Goal: Communication & Community: Answer question/provide support

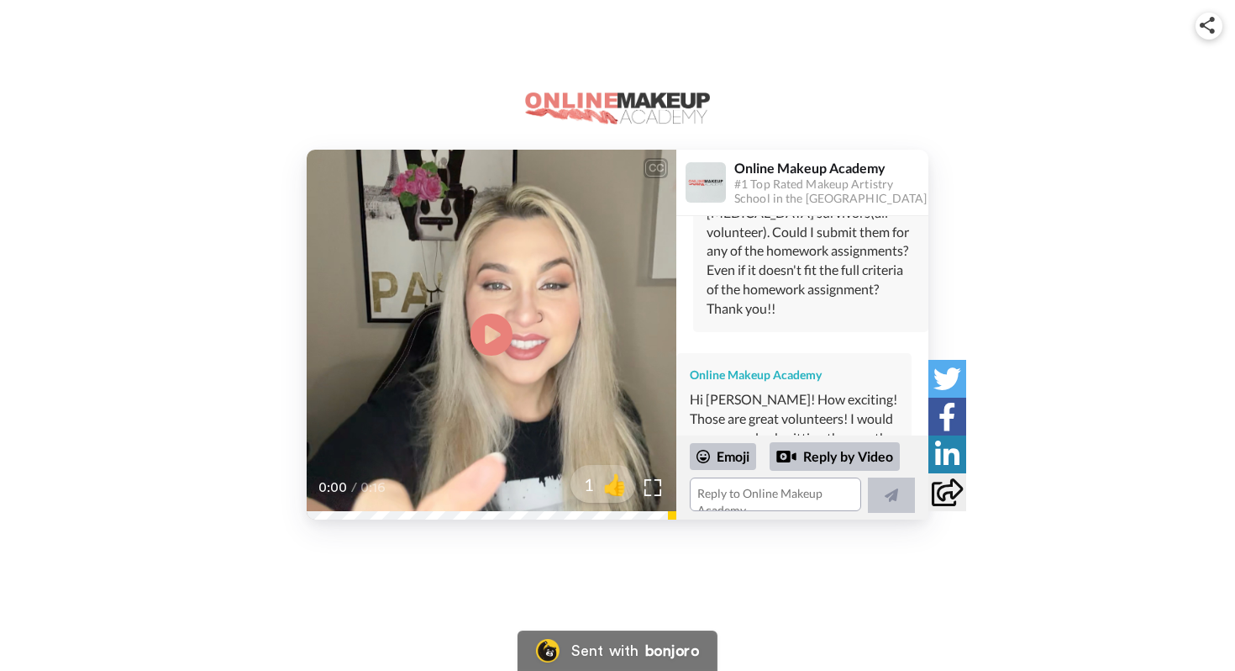
scroll to position [1550, 0]
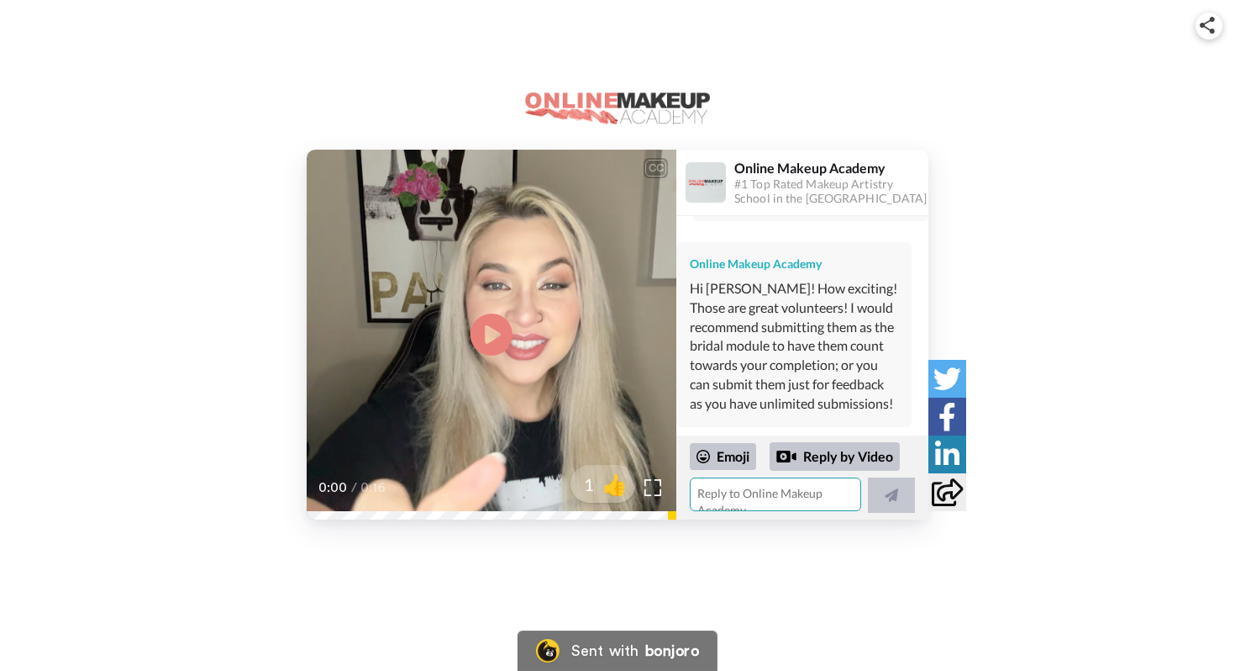
click at [755, 493] on textarea at bounding box center [775, 494] width 171 height 34
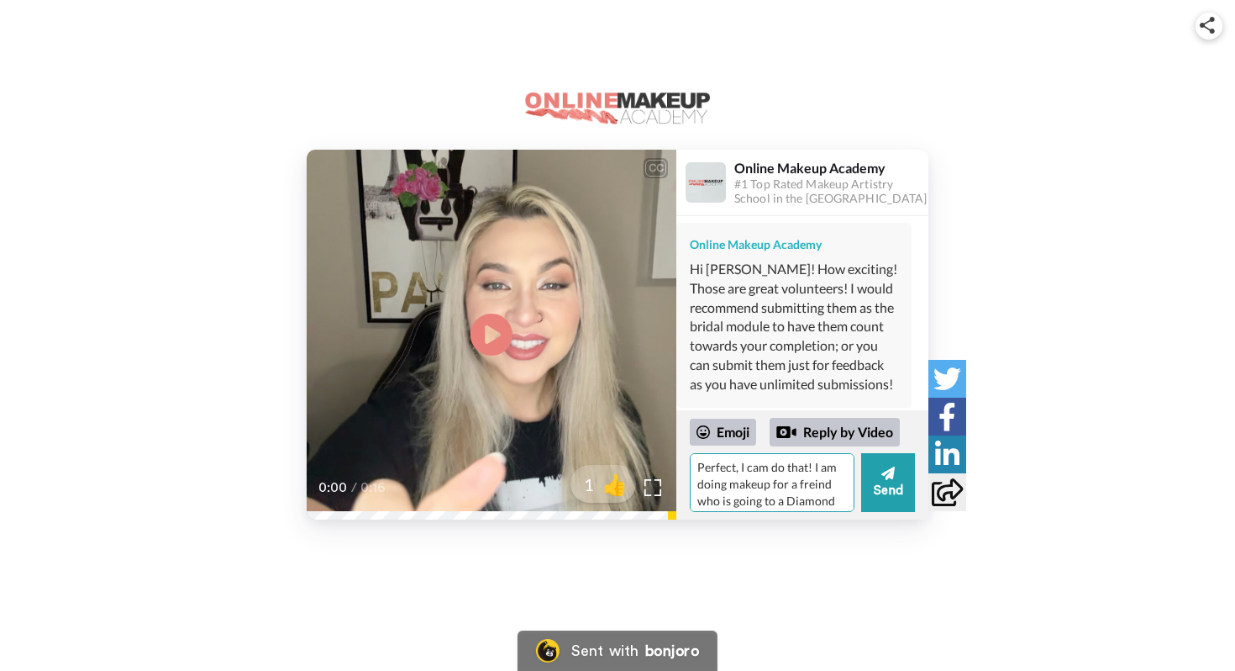
scroll to position [0, 0]
click at [829, 488] on textarea "Perfect, I cam do that! I am doing makeup for a freind who is going to a Diamon…" at bounding box center [772, 482] width 165 height 59
click at [723, 500] on textarea "Perfect, I cam do that! I am doing makeup for a freinds who is going to a Diamo…" at bounding box center [772, 482] width 165 height 59
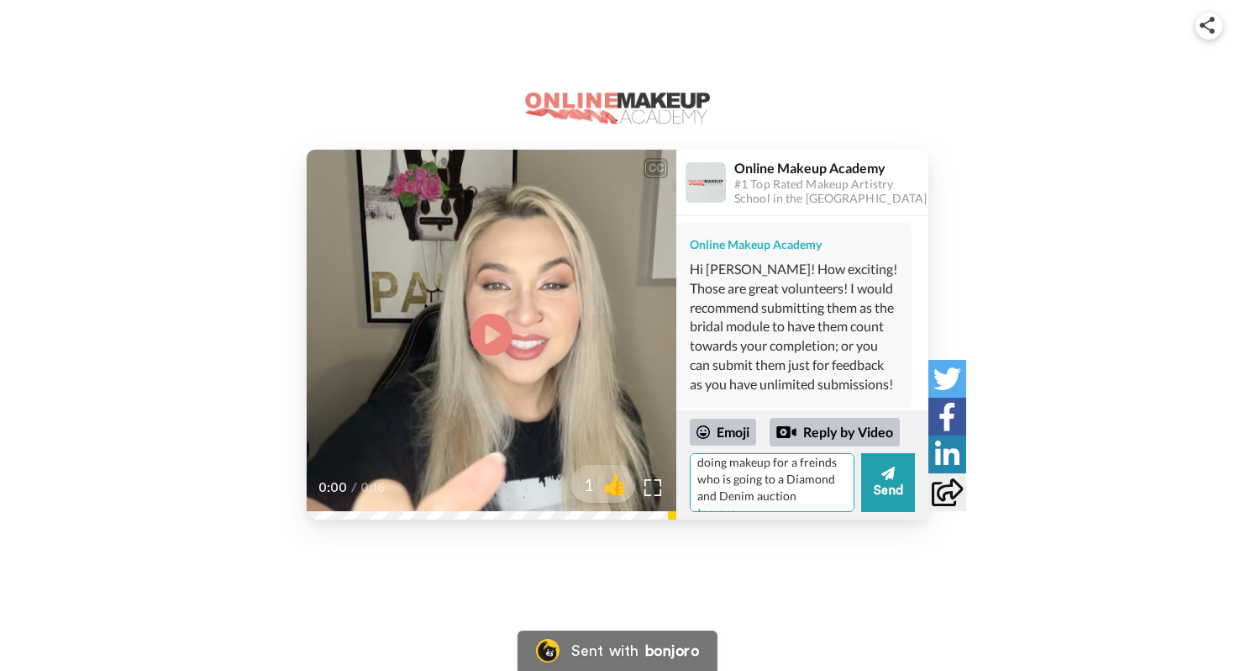
click at [825, 497] on textarea "Perfect, I cam do that! I am doing makeup for a freinds who is going to a Diamo…" at bounding box center [772, 482] width 165 height 59
click at [782, 494] on textarea "Perfect, I cam do that! I am doing makeup for a freinds who is going to a Diamo…" at bounding box center [772, 482] width 165 height 59
click at [796, 472] on textarea "Perfect, I cam do that! I am doing makeup for a freinds who is going to a Diamo…" at bounding box center [772, 482] width 165 height 59
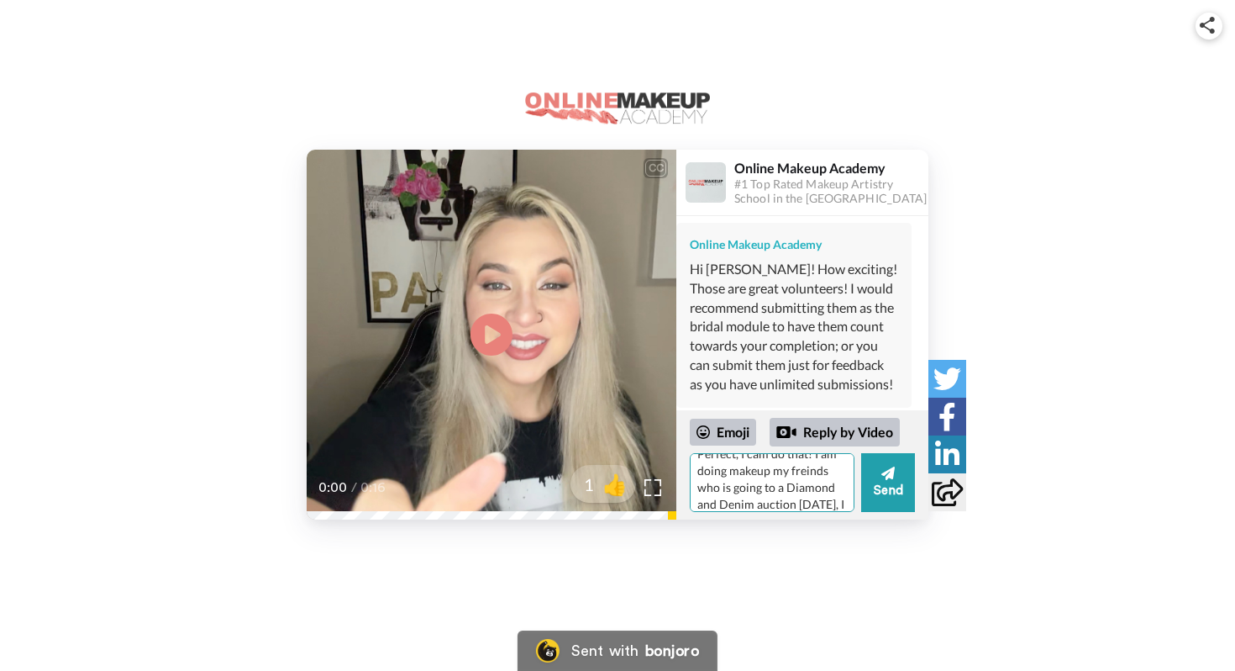
click at [783, 488] on textarea "Perfect, I cam do that! I am doing makeup my freinds who is going to a Diamond …" at bounding box center [772, 482] width 165 height 59
click at [718, 487] on textarea "Perfect, I cam do that! I am doing makeup my freinds for a Diamond and Denim au…" at bounding box center [772, 482] width 165 height 59
type textarea "Perfect, I cam do that! I am doing makeup my freinds for a Diamond and Denim au…"
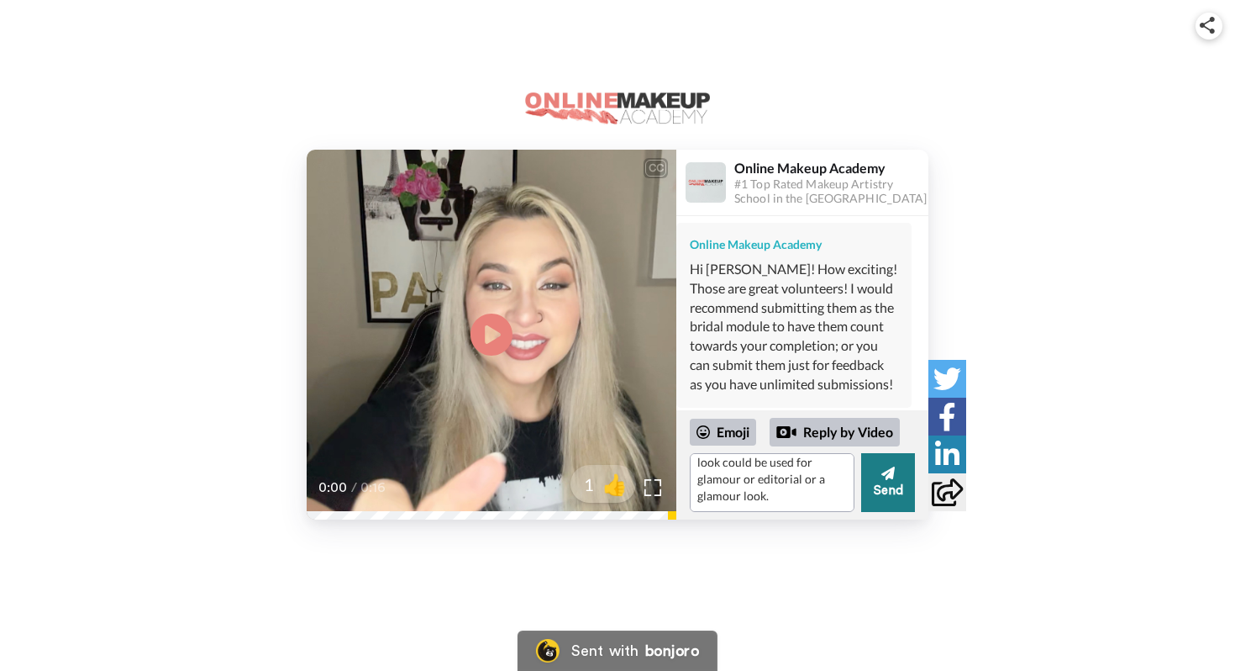
click at [896, 492] on button "Send" at bounding box center [888, 482] width 54 height 59
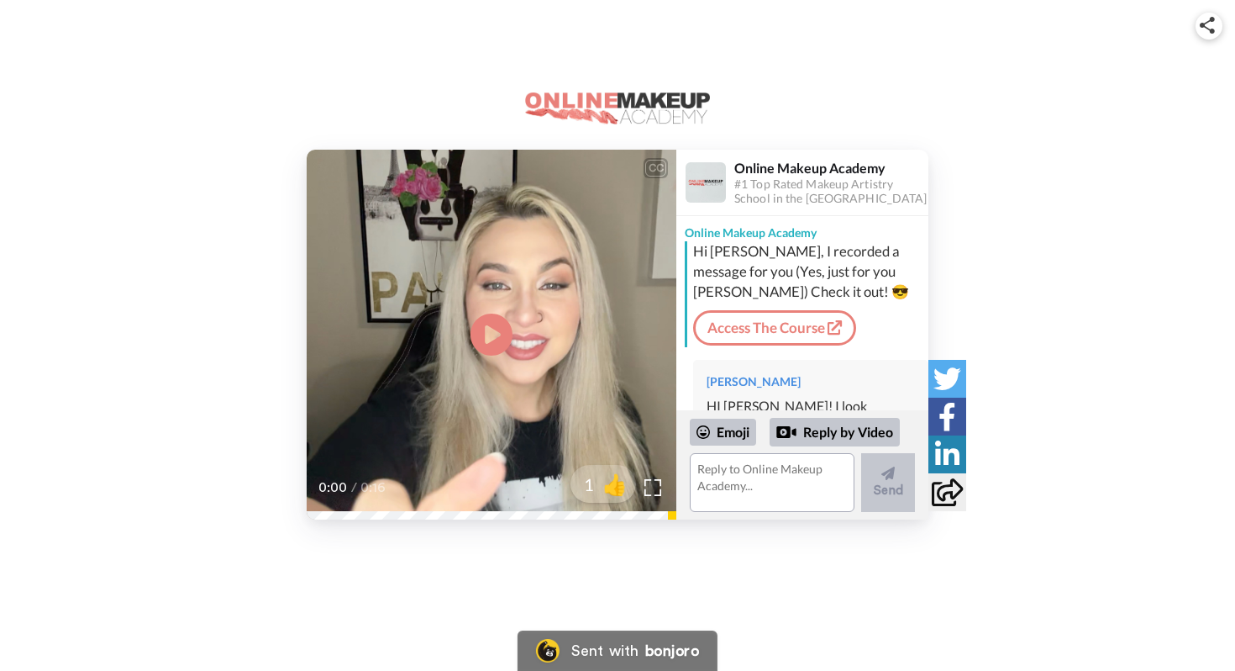
scroll to position [1370, 0]
